Goal: Task Accomplishment & Management: Manage account settings

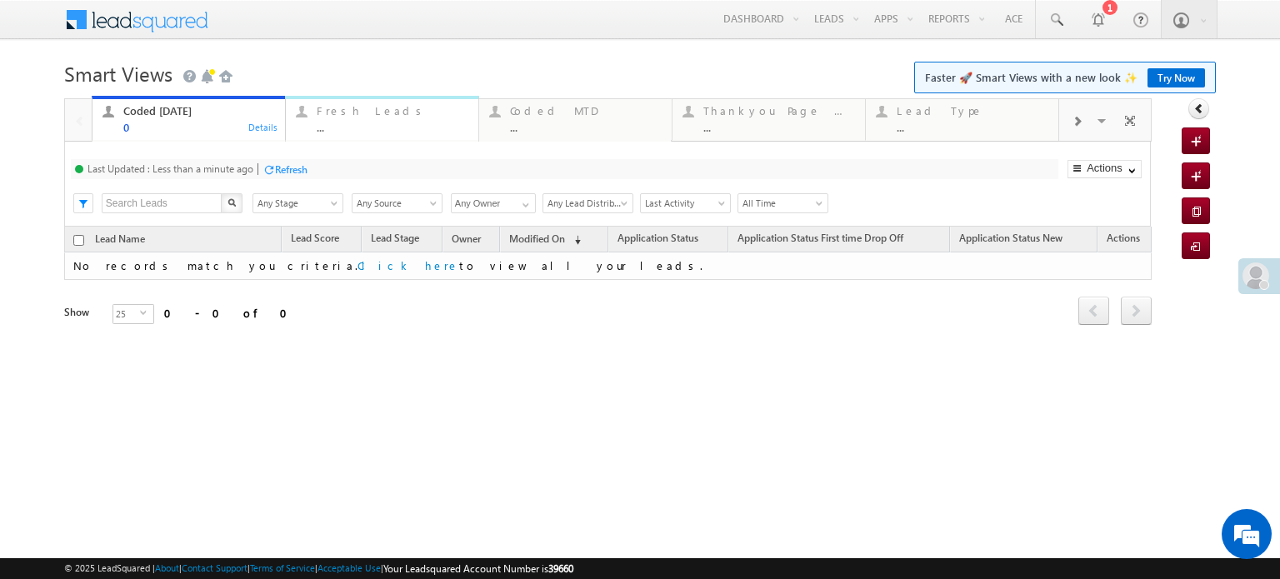
click at [401, 116] on div "Fresh Leads" at bounding box center [393, 110] width 152 height 13
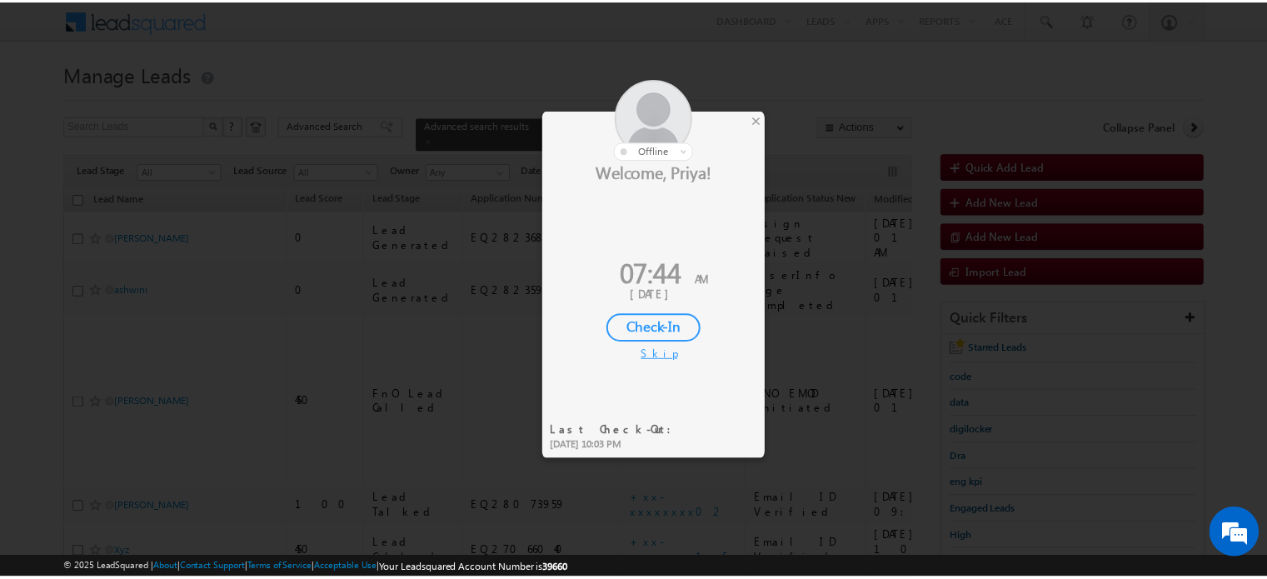
scroll to position [107, 0]
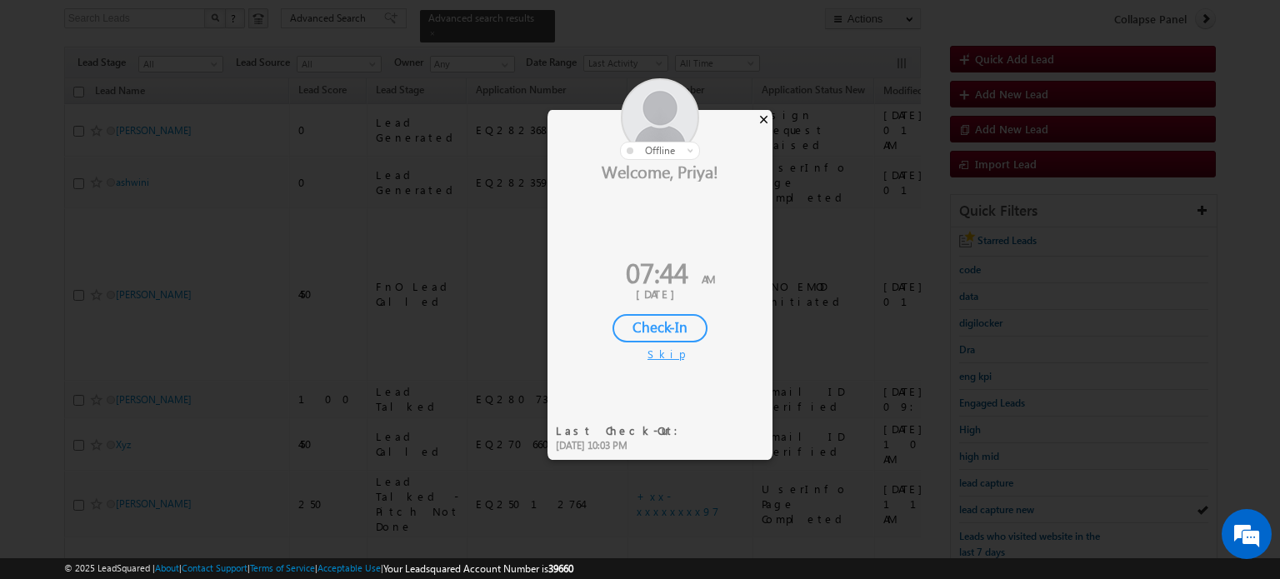
click at [767, 122] on div "×" at bounding box center [763, 119] width 17 height 18
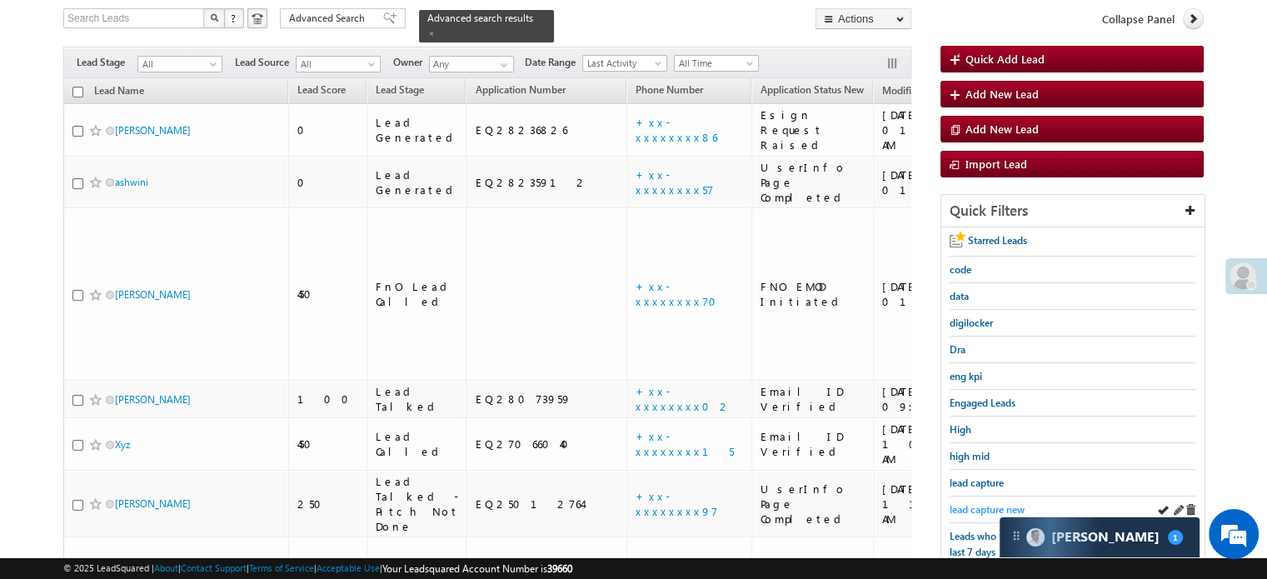
click at [968, 509] on span "lead capture new" at bounding box center [987, 509] width 75 height 12
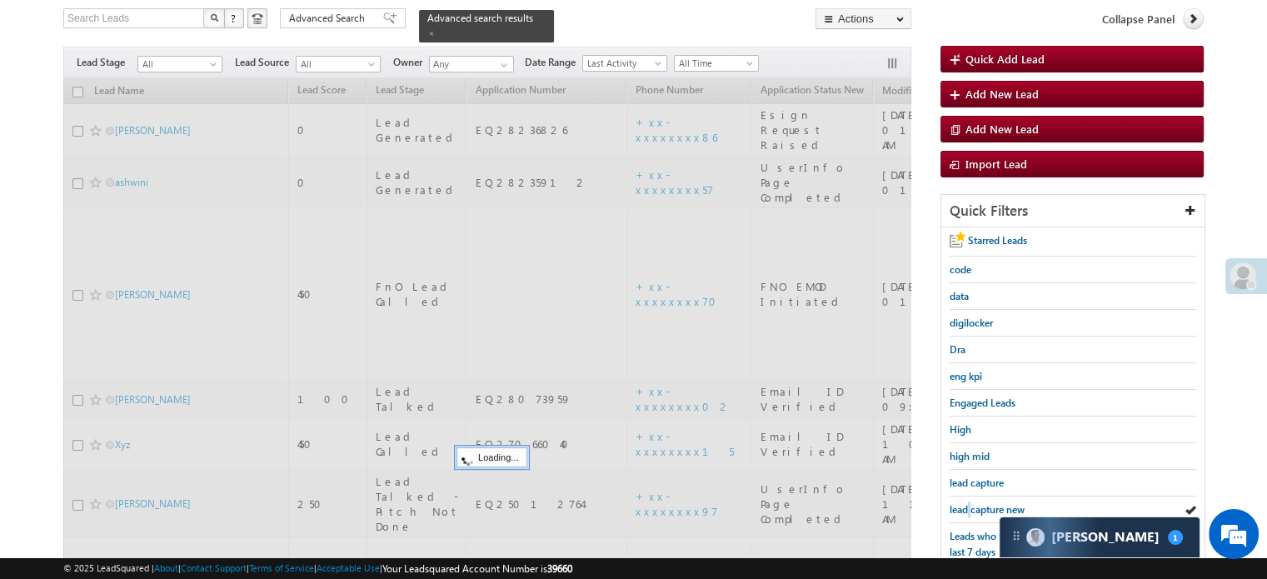
click at [968, 509] on span "lead capture new" at bounding box center [987, 509] width 75 height 12
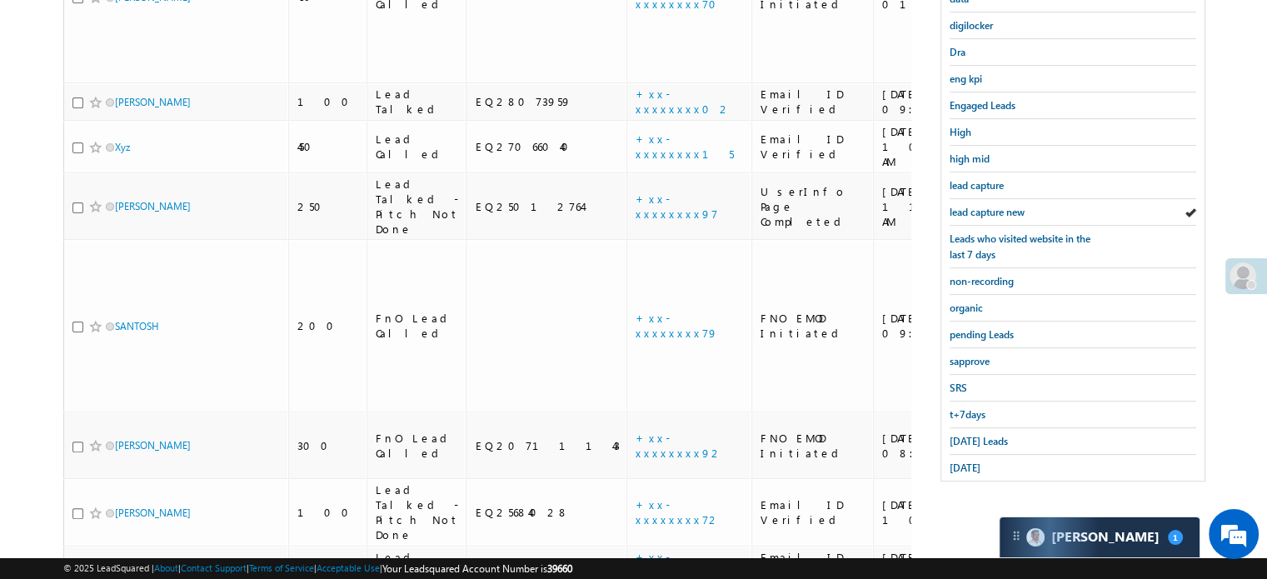
scroll to position [409, 0]
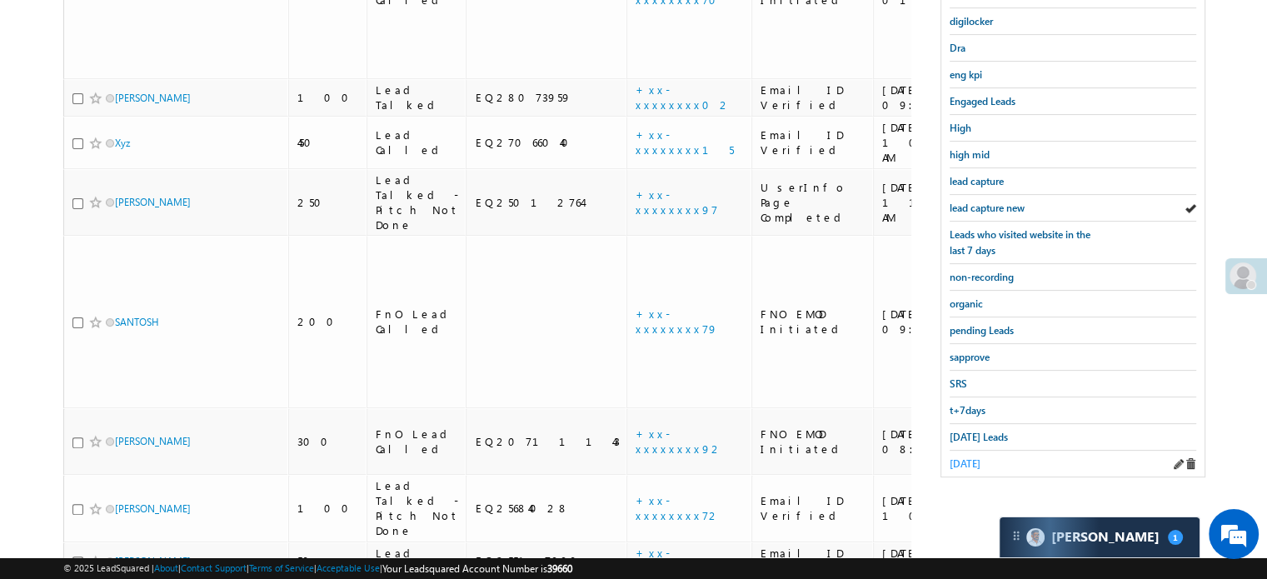
click at [981, 462] on span "yesterday" at bounding box center [965, 463] width 31 height 12
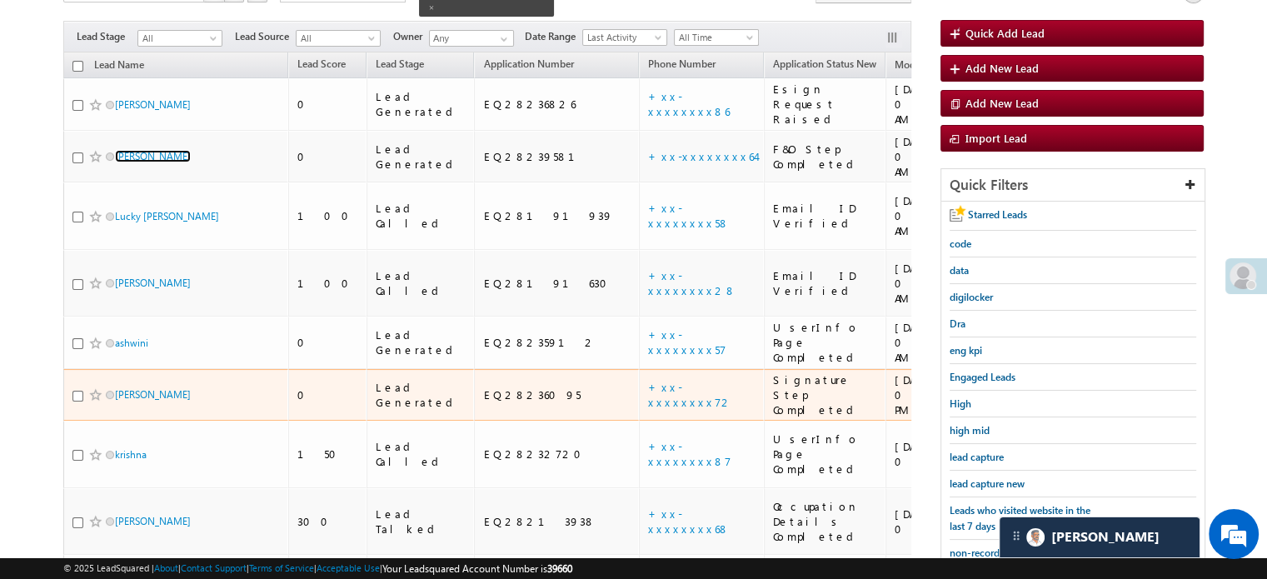
scroll to position [159, 0]
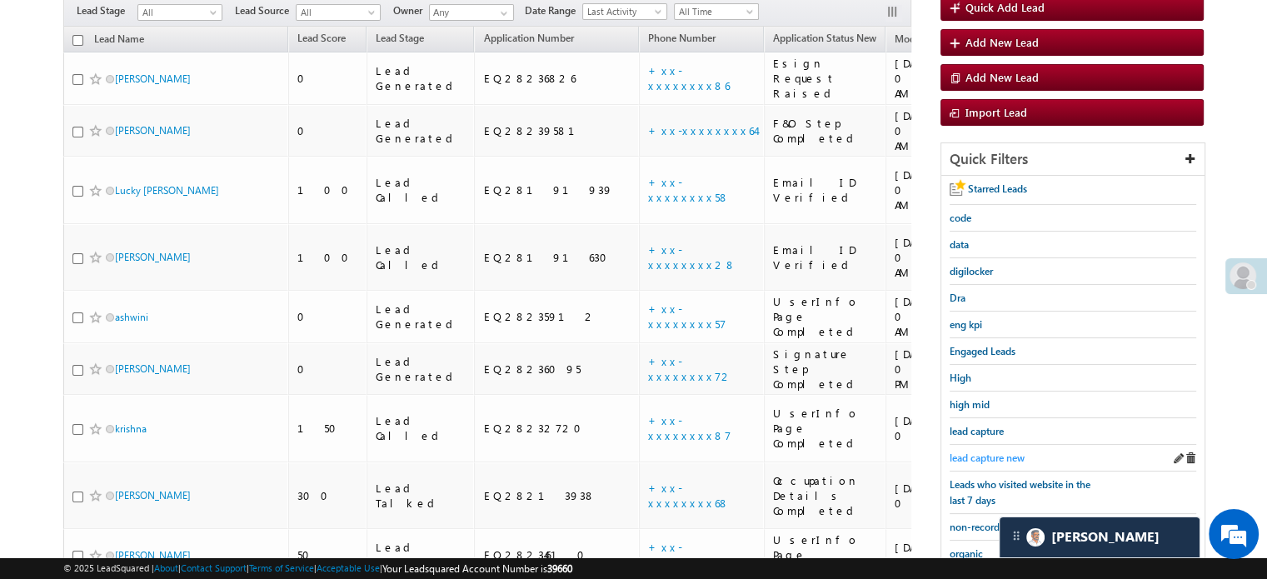
click at [978, 454] on span "lead capture new" at bounding box center [987, 458] width 75 height 12
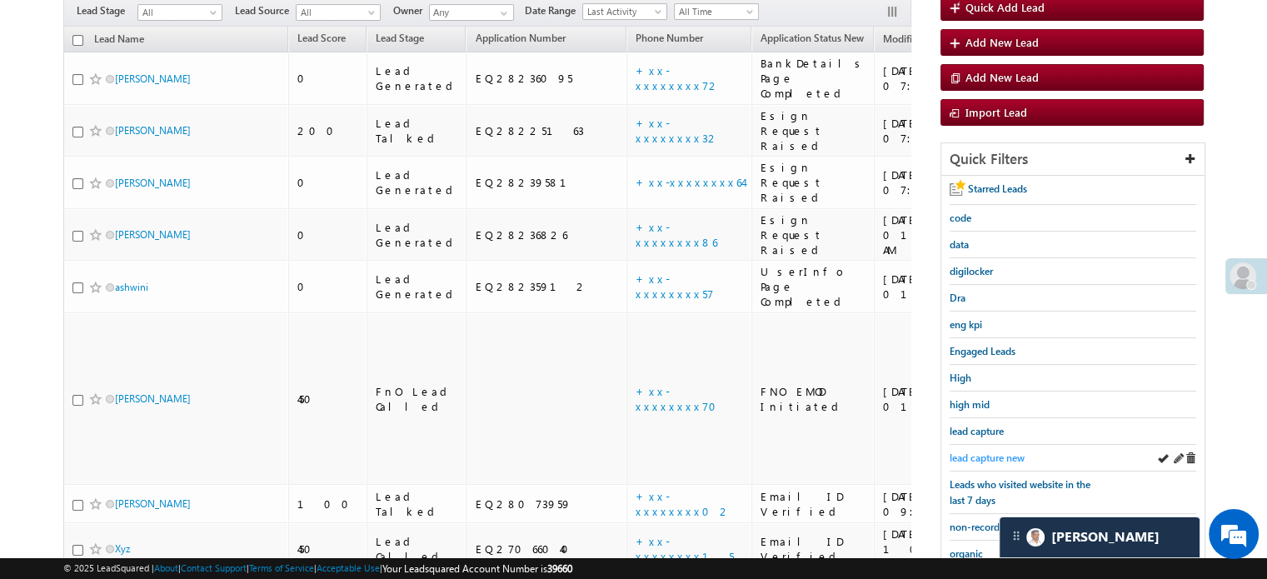
click at [977, 454] on span "lead capture new" at bounding box center [987, 458] width 75 height 12
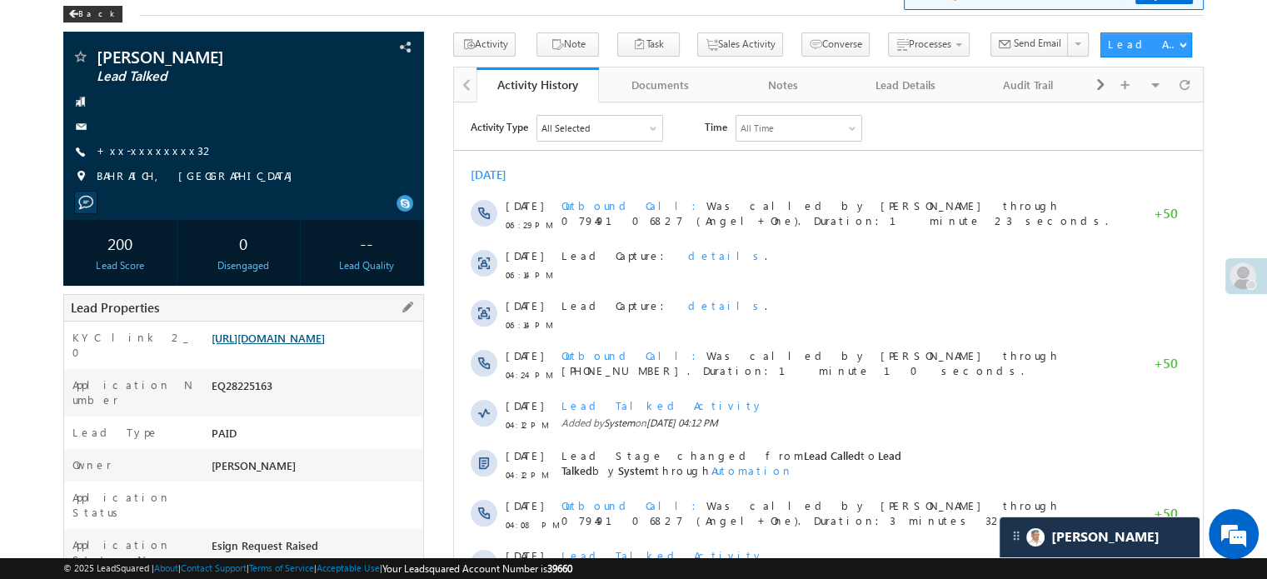
click at [307, 345] on link "[URL][DOMAIN_NAME]" at bounding box center [268, 338] width 113 height 14
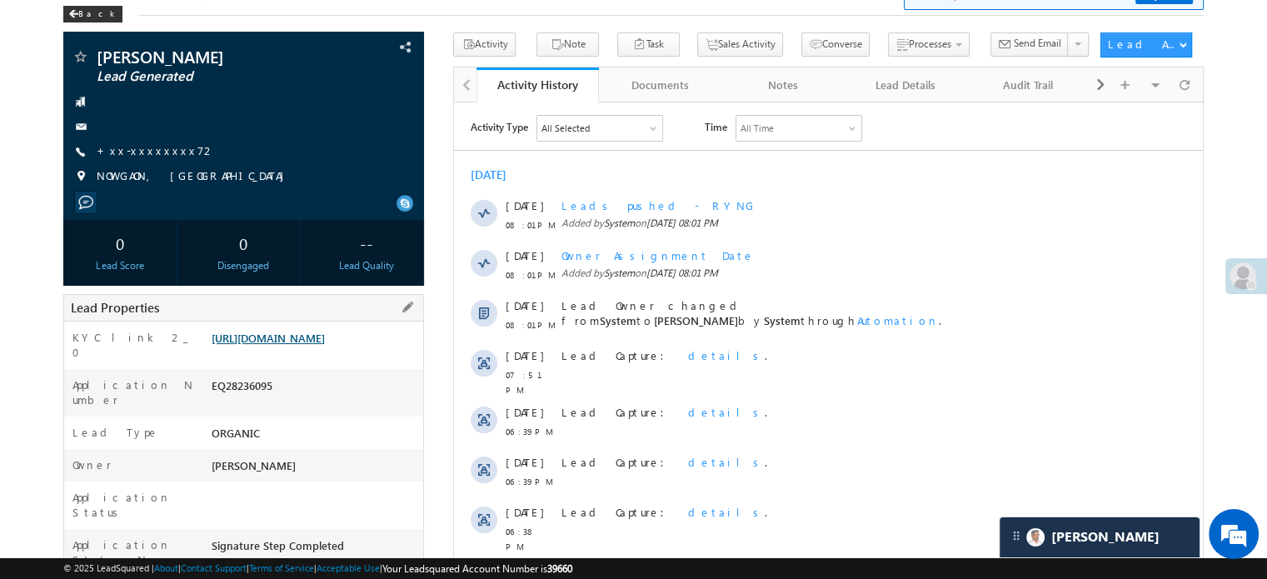
click at [251, 345] on link "https://angelbroking1-pk3em7sa.customui-test.leadsquared.com?leadId=b4d61393-75…" at bounding box center [268, 338] width 113 height 14
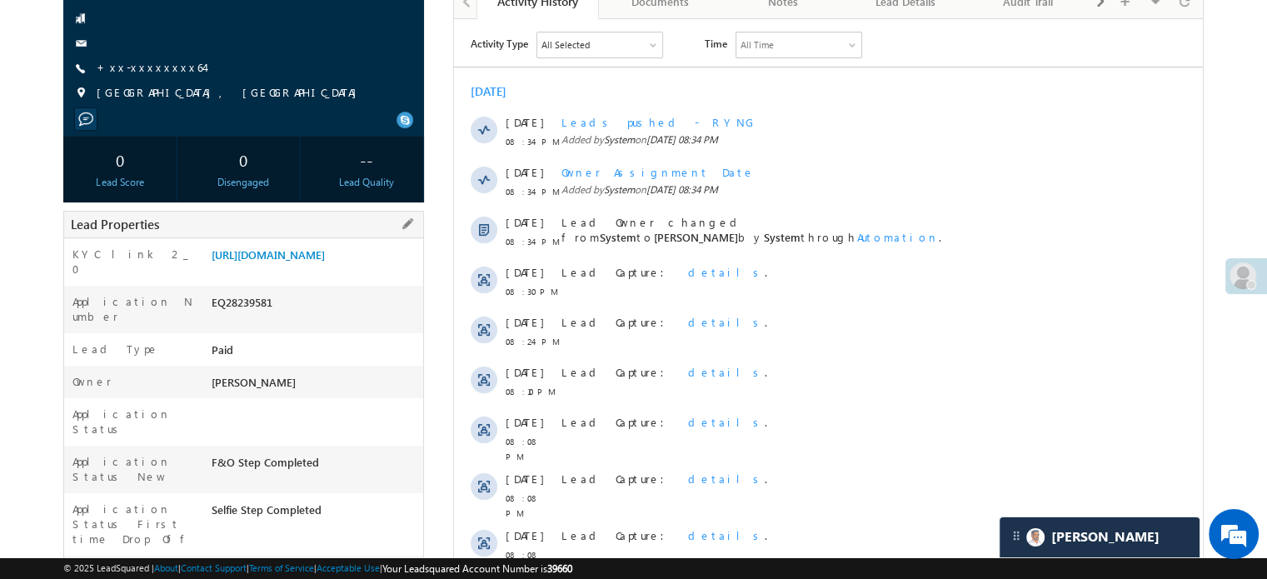
scroll to position [83, 0]
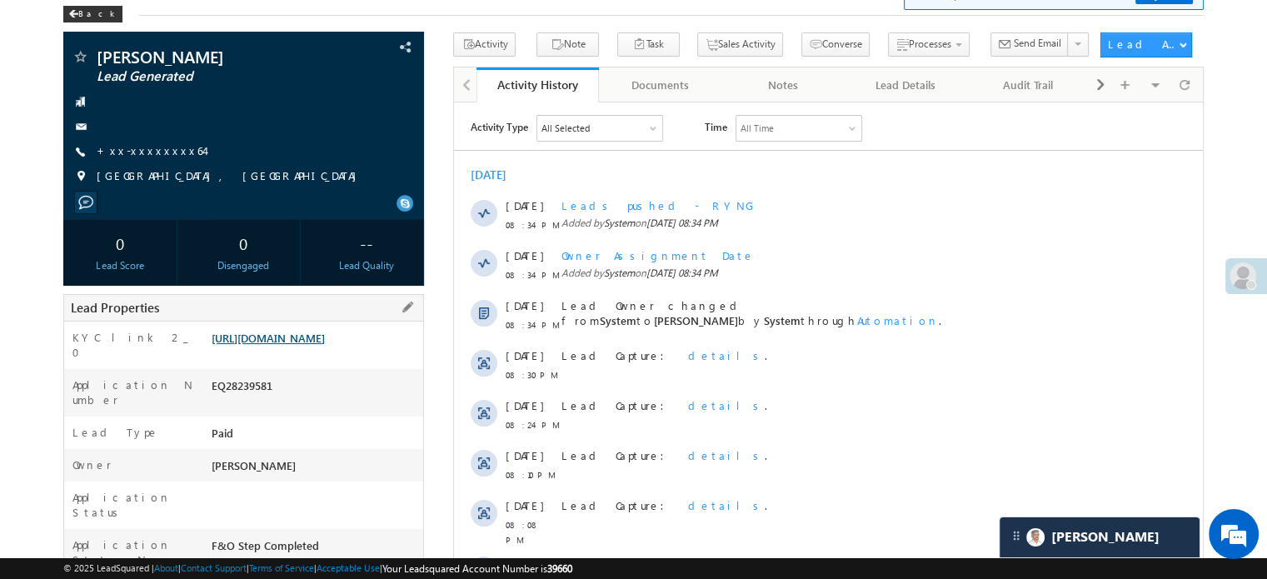
click at [311, 345] on link "[URL][DOMAIN_NAME]" at bounding box center [268, 338] width 113 height 14
click at [320, 345] on link "https://angelbroking1-pk3em7sa.customui-test.leadsquared.com?leadId=1032d3c0-5e…" at bounding box center [268, 338] width 113 height 14
